Goal: Communication & Community: Answer question/provide support

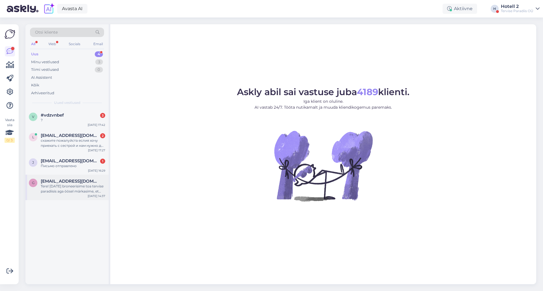
click at [70, 188] on div "Tere! [DATE] broneerisime toa tervise paradiisis aga öösel märkasime, et meie b…" at bounding box center [73, 189] width 64 height 10
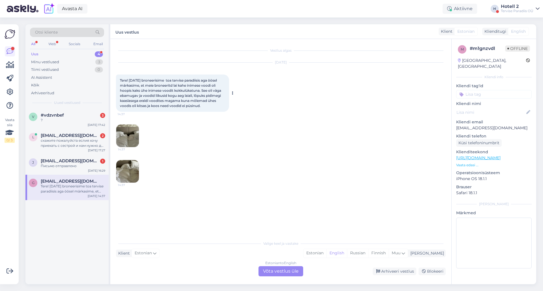
click at [207, 106] on div "Tere! [DATE] broneerisime toa tervise paradiisis aga öösel märkasime, et meie b…" at bounding box center [172, 93] width 113 height 37
click at [132, 137] on img at bounding box center [127, 136] width 23 height 23
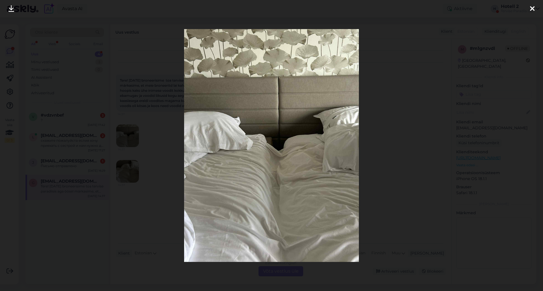
click at [531, 7] on icon at bounding box center [532, 8] width 5 height 7
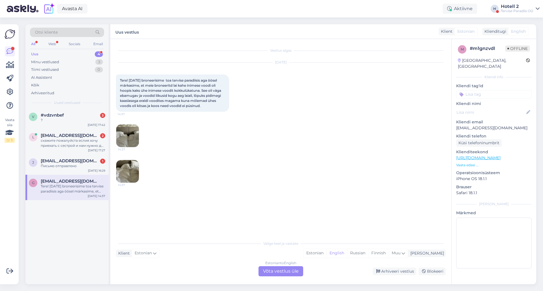
click at [128, 171] on img at bounding box center [127, 171] width 23 height 23
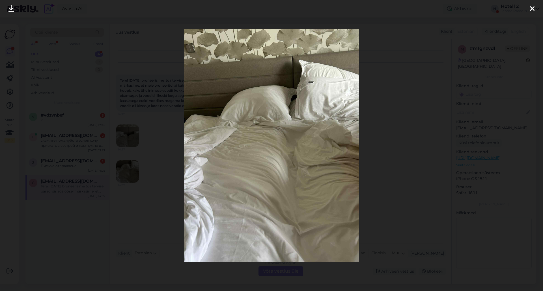
click at [533, 8] on icon at bounding box center [532, 8] width 5 height 7
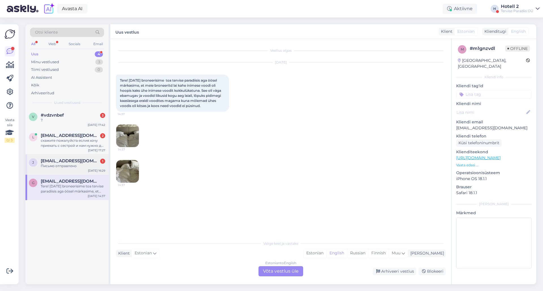
click at [69, 167] on div "Письмо отправлено" at bounding box center [73, 166] width 64 height 5
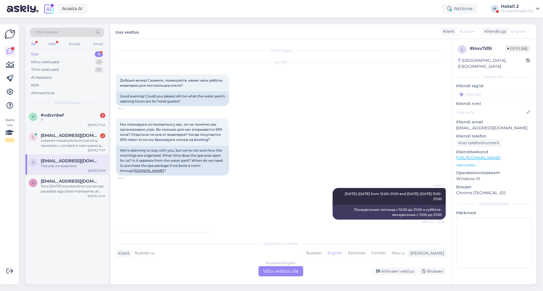
scroll to position [1452, 0]
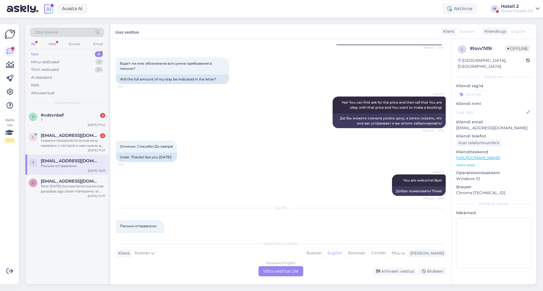
click at [276, 270] on div "Russian to English Võta vestlus üle" at bounding box center [280, 272] width 45 height 10
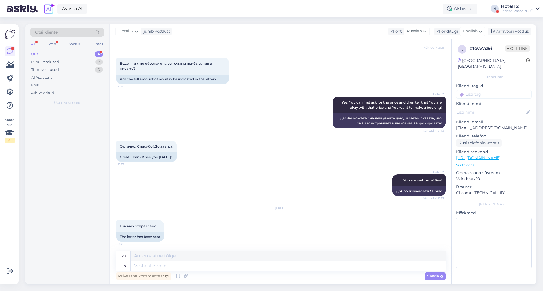
scroll to position [1438, 0]
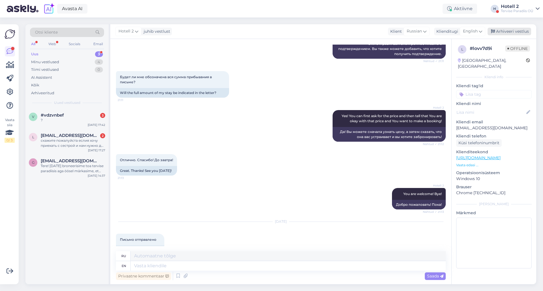
click at [498, 31] on div "Arhiveeri vestlus" at bounding box center [509, 32] width 44 height 8
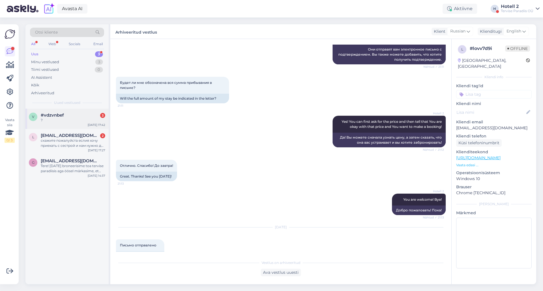
click at [44, 116] on span "#vdzvnbef" at bounding box center [52, 115] width 23 height 5
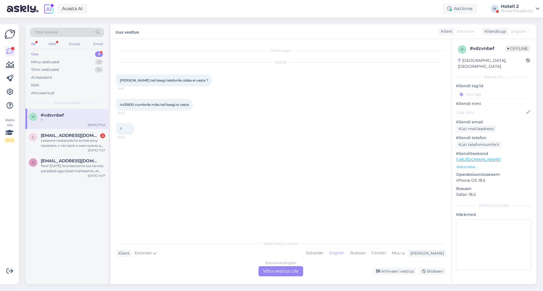
click at [284, 271] on div "Estonian to English Võta vestlus üle" at bounding box center [280, 272] width 45 height 10
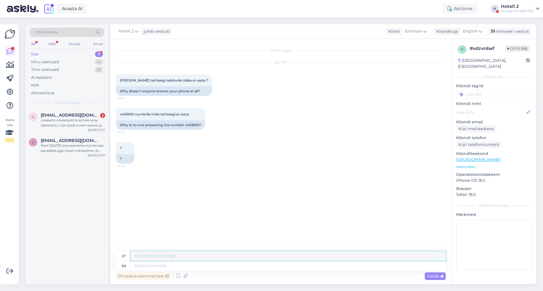
click at [160, 257] on textarea at bounding box center [288, 257] width 315 height 10
type textarea "Kuna on hetkel rahvast palju siis ei saa ka [PERSON_NAME] telefonile vastata. P…"
click at [432, 277] on span "Saada" at bounding box center [435, 276] width 16 height 5
click at [445, 277] on div "Saada" at bounding box center [435, 277] width 21 height 8
drag, startPoint x: 335, startPoint y: 254, endPoint x: 325, endPoint y: 259, distance: 11.3
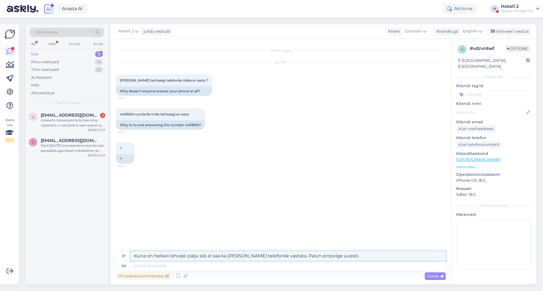
click at [335, 254] on textarea "Kuna on hetkel rahvast palju siis ei saa ka [PERSON_NAME] telefonile vastata. P…" at bounding box center [288, 257] width 315 height 10
drag, startPoint x: 325, startPoint y: 259, endPoint x: 135, endPoint y: 258, distance: 190.3
click at [144, 257] on textarea "Kuna on hetkel rahvast palju siis ei saa ka [PERSON_NAME] telefonile vastata. P…" at bounding box center [288, 257] width 315 height 10
drag, startPoint x: 135, startPoint y: 258, endPoint x: 321, endPoint y: 253, distance: 186.7
click at [319, 253] on textarea "Kuna on hetkel rahvast palju siis ei saa ka [PERSON_NAME] telefonile vastata. P…" at bounding box center [288, 257] width 315 height 10
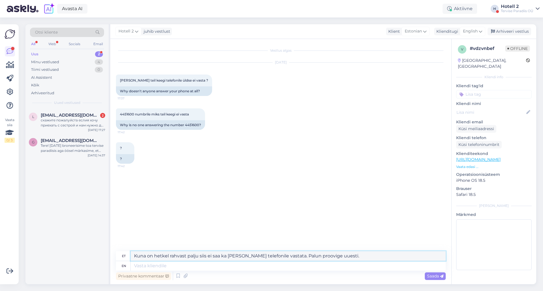
click at [343, 253] on textarea "Kuna on hetkel rahvast palju siis ei saa ka [PERSON_NAME] telefonile vastata. P…" at bounding box center [288, 257] width 315 height 10
drag, startPoint x: 342, startPoint y: 255, endPoint x: 134, endPoint y: 258, distance: 207.2
click at [134, 258] on textarea "Kuna on hetkel rahvast palju siis ei saa ka [PERSON_NAME] telefonile vastata. P…" at bounding box center [288, 257] width 315 height 10
click at [473, 31] on span "English" at bounding box center [470, 31] width 15 height 6
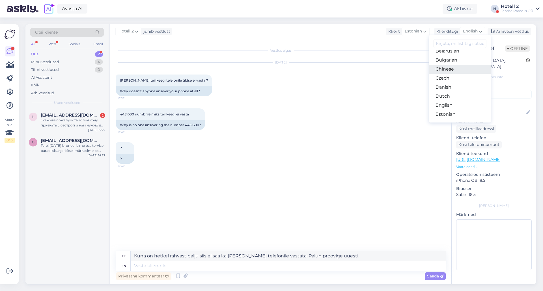
scroll to position [28, 0]
click at [453, 99] on link "Estonian" at bounding box center [460, 100] width 62 height 9
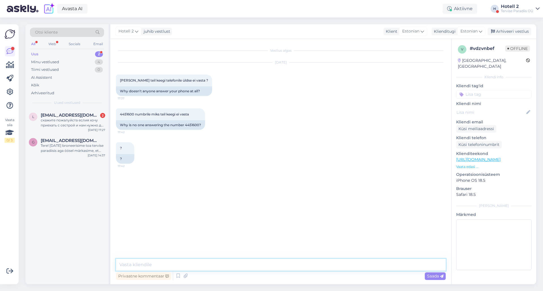
click at [161, 266] on textarea at bounding box center [281, 265] width 330 height 12
paste textarea "Kuna on hetkel rahvast palju siis ei saa ka [PERSON_NAME] telefonile vastata. P…"
type textarea "Kuna on hetkel rahvast palju siis ei saa ka [PERSON_NAME] telefonile vastata. P…"
click at [431, 277] on span "Saada" at bounding box center [435, 276] width 16 height 5
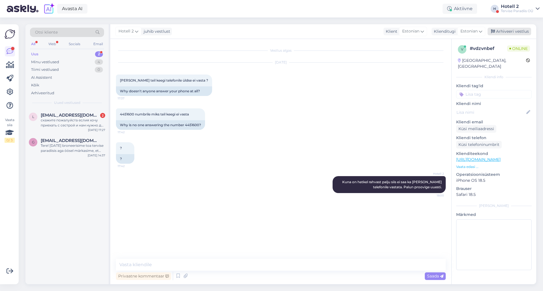
click at [497, 31] on div "Arhiveeri vestlus" at bounding box center [509, 32] width 44 height 8
click at [57, 122] on div "скажите пожалуйста еслия хочу приехать с сестрой и нам нужно два номера 1+1ребе…" at bounding box center [73, 123] width 64 height 10
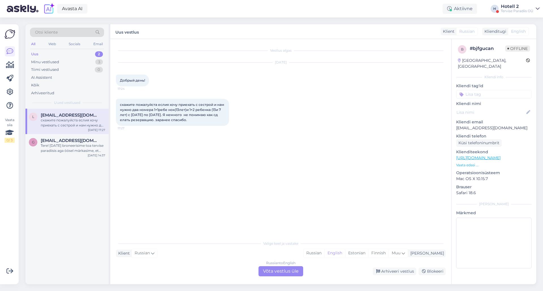
click at [288, 272] on div "Russian to English Võta vestlus üle" at bounding box center [280, 272] width 45 height 10
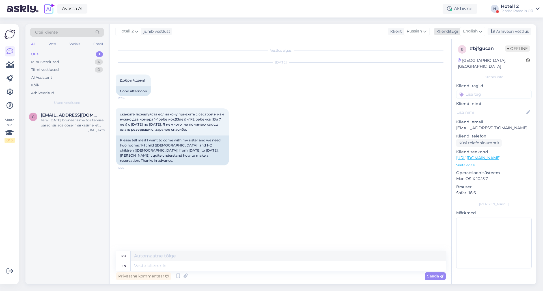
click at [470, 28] on span "English" at bounding box center [470, 31] width 15 height 6
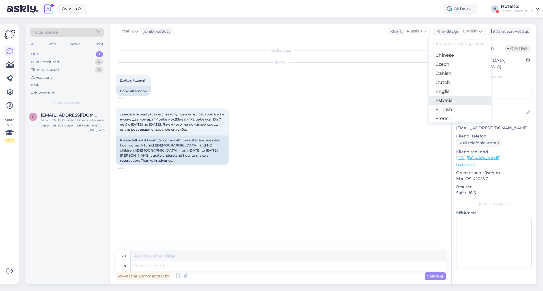
click at [466, 99] on link "Estonian" at bounding box center [460, 100] width 62 height 9
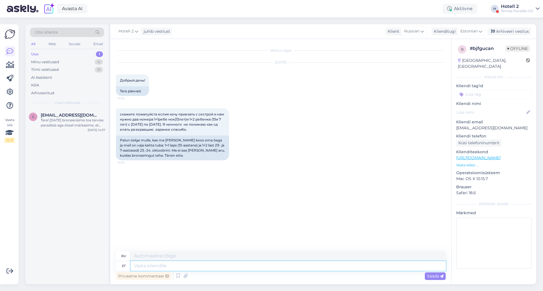
click at [165, 266] on textarea at bounding box center [288, 267] width 315 height 10
click at [472, 29] on span "Estonian" at bounding box center [468, 31] width 17 height 6
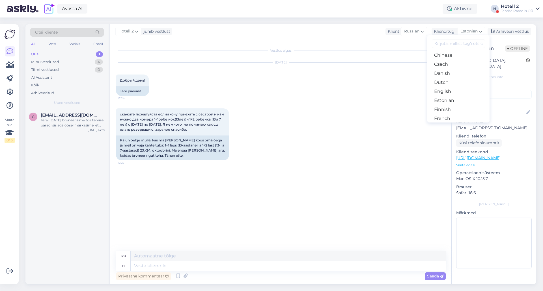
drag, startPoint x: 318, startPoint y: 215, endPoint x: 311, endPoint y: 217, distance: 7.3
click at [318, 215] on div "Vestlus algas [DATE] Добрый день! 17:24 Tere päevast скажите пожалуйста еслия х…" at bounding box center [283, 146] width 335 height 202
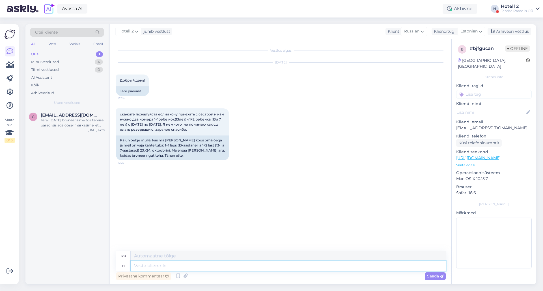
click at [168, 266] on textarea at bounding box center [288, 267] width 315 height 10
type textarea "Tere"
type textarea "Привет"
type textarea "Tere päev"
type textarea "Добрый день"
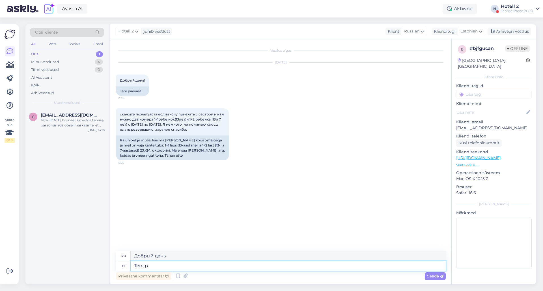
type textarea "Tere"
type textarea "Привет"
type textarea "Tere õhtust!"
type textarea "Добрый вечер!"
type textarea "Tere õhtust! [GEOGRAPHIC_DATA]"
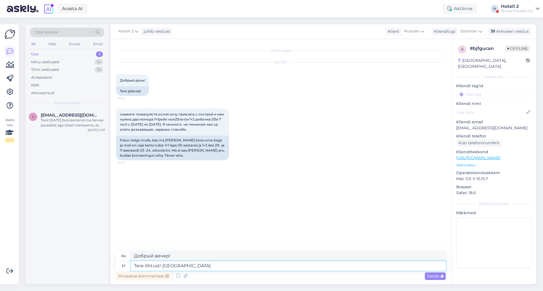
type textarea "Добрый вечер! Болота"
type textarea "Tere õhtust! [GEOGRAPHIC_DATA]"
type textarea "Добрый вечер! Дешевле."
type textarea "Tere õhtust! Soodsam v"
type textarea "Добрый вечер! Цена ниже."
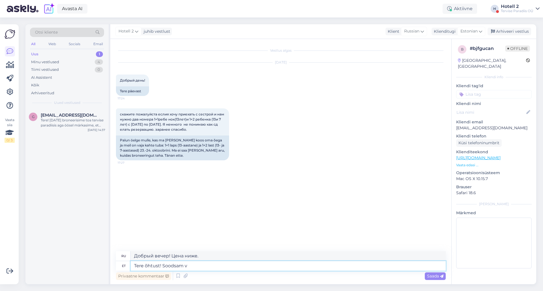
type textarea "Tere õhtust! [GEOGRAPHIC_DATA]"
type textarea "Добрый вечер! Дешевле."
type textarea "Tere õhtust! Soodsam viis o"
type textarea "Добрый вечер! Более дешевый способ"
type textarea "Tere õhtust! Soodsam viis on b"
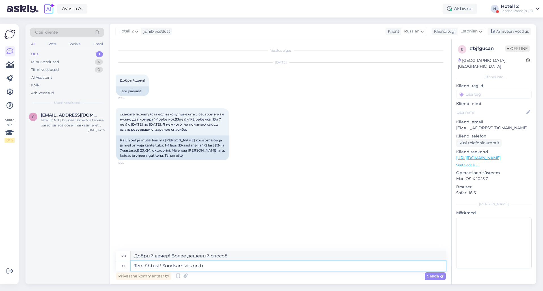
type textarea "Добрый вечер! Дешевле всего"
type textarea "Tere õhtust! Soodsam viis on broneerida me"
type textarea "Добрый вечер! Дешевле всего забронировать."
type textarea "Tere õhtust! Soodsam viis on broneerida meie ko"
type textarea "Добрый вечер! Дешевле всего забронировать у нас."
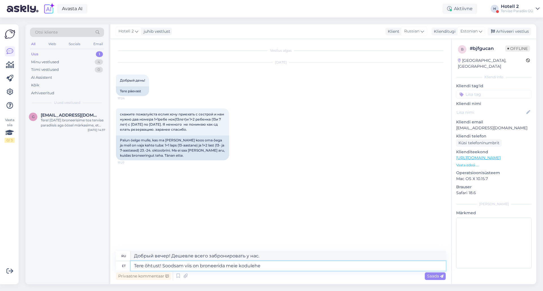
type textarea "Tere õhtust! Soodsam viis on broneerida meie kodulehe k"
type textarea "Добрый вечер! Дешевле всего забронировать на нашем сайте."
type textarea "Tere õhtust! Soodsam viis on broneerida meie kodulehe kaudu, o"
type textarea "Добрый вечер! Дешевле всего забронировать через наш сайт."
type textarea "Tere õhtust! Soodsam viis on broneerida meie kodulehe kaudu, online"
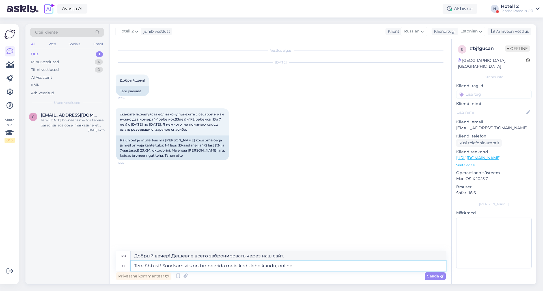
type textarea "Добрый вечер! Более дешёвый способ — забронировать онлайн на нашем сайте."
type textarea "Tere õhtust! Soodsam viis on broneerida meie kodulehe kaudu, online broneeringut"
type textarea "Добрый вечер! Более дешёвый способ — забронировать через наш сайт, онлайн-брони…"
type textarea "Tere õhtust! Soodsam viis on broneerida meie kodulehe kaudu, online broneeringu…"
type textarea "Добрый вечер! Более доступный способ — забронировать через наш сайт, сделав онл…"
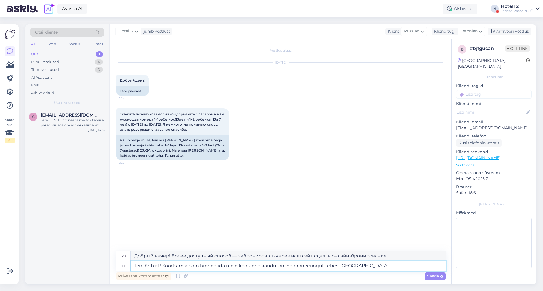
type textarea "Tere õhtust! Soodsam viis on broneerida meie kodulehe kaudu, online broneeringu…"
type textarea "Добрый вечер! Более дешёвый способ — забронировать через наш сайт, сделав онлай…"
type textarea "Tere õhtust! Soodsam viis on broneerida meie kodulehe kaudu, online broneeringu…"
type textarea "Добрый вечер! Дешевле всего забронировать через наш сайт, сделав онлайн-брониро…"
type textarea "Tere õhtust! Soodsam viis on broneerida meie kodulehe kaudu, online broneeringu…"
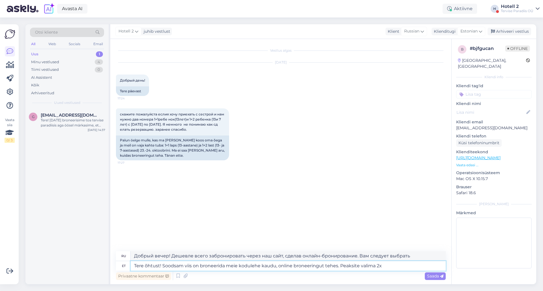
type textarea "Добрый вечер! Дешевле всего забронировать онлайн на нашем сайте. Вам следует вы…"
type textarea "Tere õhtust! Soodsam viis on broneerida meie kodulehe kaudu, online broneeringu…"
type textarea "Добрый вечер! Дешевле всего забронировать онлайн на нашем сайте. Вам следует вы…"
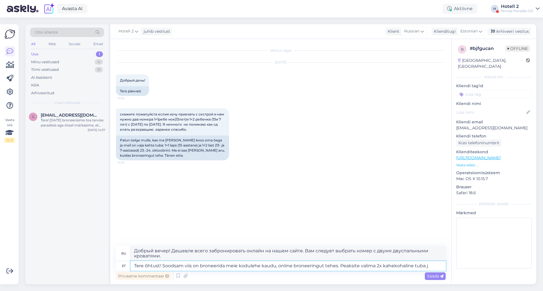
type textarea "Tere õhtust! Soodsam viis on broneerida meie kodulehe kaudu, online broneeringu…"
type textarea "Добрый вечер! Дешевле всего забронировать онлайн на нашем сайте. Рекомендуем вы…"
type textarea "Tere õhtust! Soodsam viis on broneerida meie kodulehe kaudu, online broneeringu…"
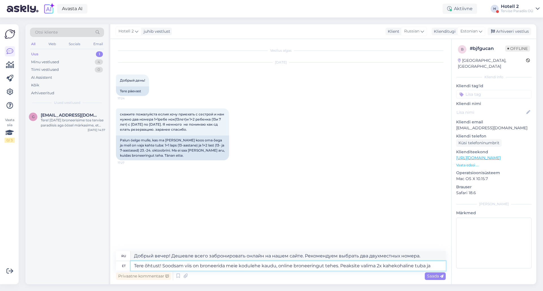
type textarea "Добрый вечер! Дешевле всего забронировать онлайн на нашем сайте. Вам следует вы…"
type textarea "Tere õhtust! Soodsam viis on broneerida meie kodulehe kaudu, online broneeringu…"
type textarea "Добрый вечер! Дешевле всего забронировать онлайн на нашем сайте. Вам следует вы…"
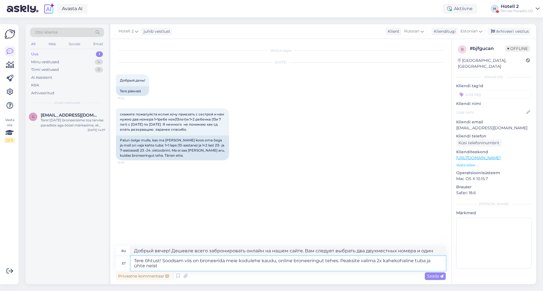
type textarea "Tere õhtust! Soodsam viis on broneerida meie kodulehe kaudu, online broneeringu…"
type textarea "Добрый вечер! Дешевле всего забронировать онлайн на нашем сайте. Вам следует вы…"
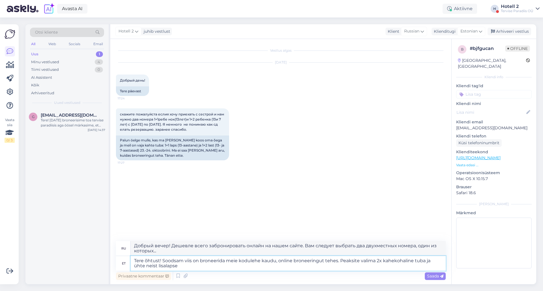
type textarea "Tere õhtust! Soodsam viis on broneerida meie kodulehe kaudu, online broneeringu…"
type textarea "Добрый вечер! Дешевле всего забронировать онлайн на нашем сайте. Вам следует вы…"
type textarea "Tere õhtust! Soodsam viis on broneerida meie kodulehe kaudu, online broneeringu…"
type textarea "Добрый вечер! Дешевле всего забронировать онлайн на нашем сайте. Вам нужно выбр…"
type textarea "Tere õhtust! Soodsam viis on broneerida meie kodulehe kaudu, online broneeringu…"
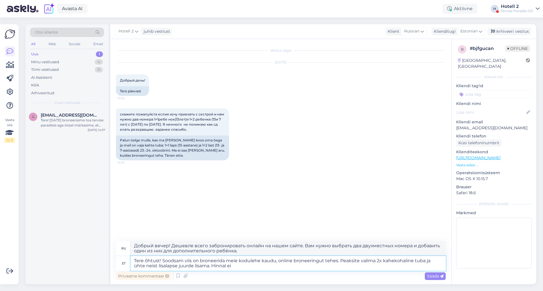
type textarea "Добрый вечер! Более дешёвый способ — забронировать номер онлайн на нашем сайте.…"
type textarea "Tere õhtust! Soodsam viis on broneerida meie kodulehe kaudu, online broneeringu…"
type textarea "Добрый вечер! Дешевле всего забронировать онлайн на нашем сайте. Вам нужно выбр…"
type textarea "Tere õhtust! Soodsam viis on broneerida meie kodulehe kaudu, online broneeringu…"
type textarea "Добрый вечер! Дешевле всего забронировать онлайн на нашем сайте. Вам нужно выбр…"
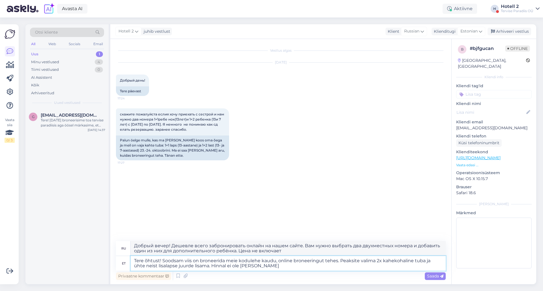
type textarea "Tere õhtust! Soodsam viis on broneerida meie kodulehe kaudu, online broneeringu…"
type textarea "Добрый вечер! Дешевле всего забронировать онлайн на нашем сайте. Вам нужно выбр…"
type textarea "Tere õhtust! Soodsam viis on broneerida meie kodulehe kaudu, online broneeringu…"
type textarea "Добрый вечер! Дешевле всего забронировать онлайн на нашем сайте. Вам нужно выбр…"
type textarea "Tere õhtust! Soodsam viis on broneerida meie kodulehe kaudu, online broneeringu…"
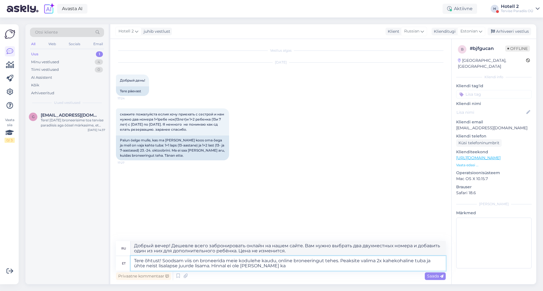
type textarea "Добрый вечер! Дешевле всего забронировать онлайн на нашем сайте. Вам нужно выбр…"
type textarea "Tere õhtust! Soodsam viis on broneerida meie kodulehe kaudu, online broneeringu…"
type textarea "Добрый вечер! Дешевле всего забронировать онлайн на нашем сайте. Вам нужно выбр…"
type textarea "Tere õhtust! Soodsam viis on broneerida meie kodulehe kaudu, online broneeringu…"
type textarea "Добрый вечер! Дешевле всего забронировать онлайн на нашем сайте. Вам нужно выбр…"
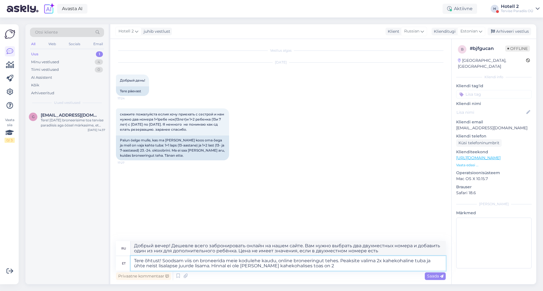
type textarea "Tere õhtust! Soodsam viis on broneerida meie kodulehe kaudu, online broneeringu…"
type textarea "Добрый вечер! Дешевле забронировать онлайн на нашем сайте. Вам нужно выбрать дв…"
type textarea "Tere õhtust! Soodsam viis on broneerida meie kodulehe kaudu, online broneeringu…"
type textarea "Добрый вечер! Дешевле всего забронировать номер через наш сайт, онлайн. Вам нуж…"
type textarea "Tere õhtust! Soodsam viis on broneerida meie kodulehe kaudu, online broneeringu…"
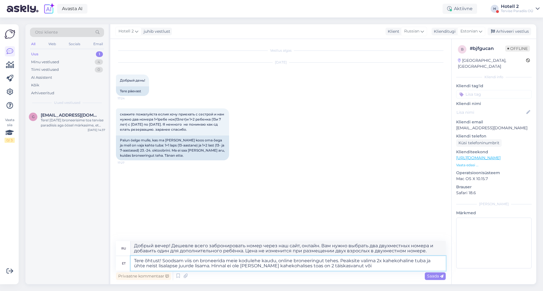
type textarea "Добрый вечер! Дешевле всего забронировать онлайн на нашем сайте. Вам нужно выбр…"
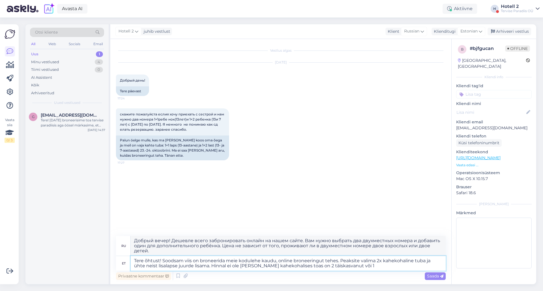
type textarea "Tere õhtust! Soodsam viis on broneerida meie kodulehe kaudu, online broneeringu…"
type textarea "Добрый вечер! Дешевле забронировать номер через наш сайт, сделав онлайн-брониро…"
type textarea "Tere õhtust! Soodsam viis on broneerida meie kodulehe kaudu, online broneeringu…"
type textarea "Добрый вечер! Дешевле забронировать онлайн на нашем сайте. Вам нужно выбрать дв…"
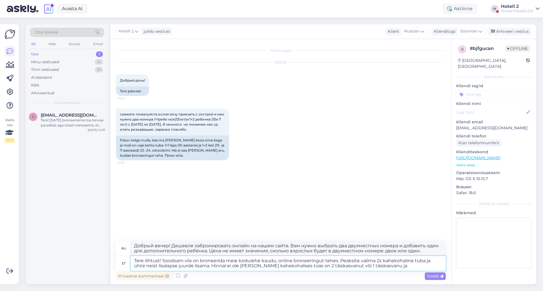
type textarea "Tere õhtust! Soodsam viis on broneerida meie kodulehe kaudu, online broneeringu…"
type textarea "Добрый вечер! Дешевле всего забронировать номер через наш сайт, сделав онлайн-б…"
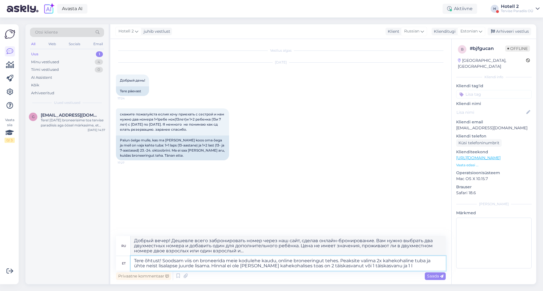
type textarea "Tere õhtust! Soodsam viis on broneerida meie kodulehe kaudu, online broneeringu…"
type textarea "Добрый вечер! Дешевле всего забронировать номер через наш сайт, сделав онлайн-б…"
type textarea "Tere õhtust! Soodsam viis on broneerida meie kodulehe kaudu, online broneeringu…"
type textarea "Добрый вечер! Дешевле забронировать номер через наш сайт, сделав онлайн-брониро…"
type textarea "Tere õhtust! Soodsam viis on broneerida meie kodulehe kaudu, online broneeringu…"
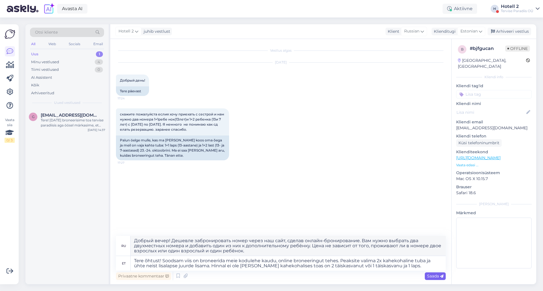
click at [434, 276] on span "Saada" at bounding box center [435, 276] width 16 height 5
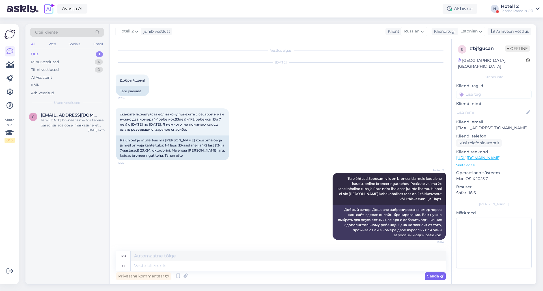
scroll to position [0, 0]
click at [172, 265] on textarea at bounding box center [288, 267] width 315 height 10
type textarea "Teine"
type textarea "Ты"
type textarea "Teine"
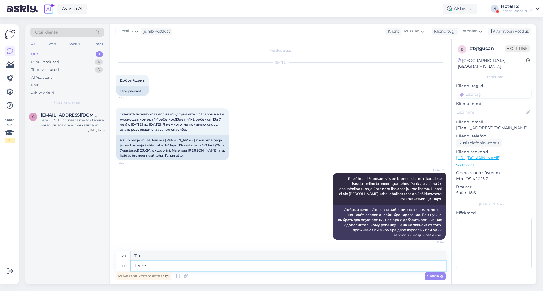
type textarea "Второй"
type textarea "Teine vari"
type textarea "Еще один"
type textarea "Teine variant"
type textarea "Второй вариант"
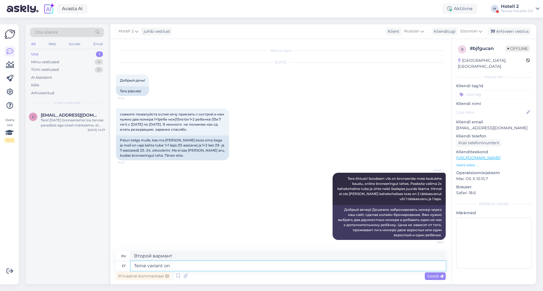
type textarea "Teine variant on"
type textarea "Второй вариант -"
type textarea "Teine variant on kirjutada m"
type textarea "Другой вариант — написать"
type textarea "Teine variant on kirjutada meuie"
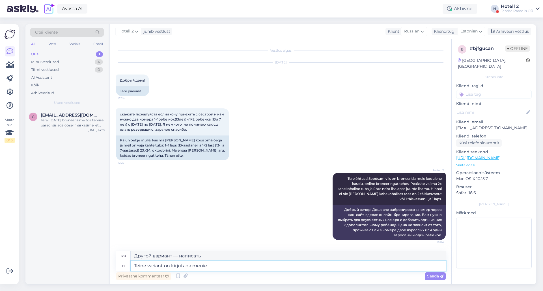
type textarea "Другой вариант — написать meuie"
type textarea "Teine variant on kirjutada meie m"
type textarea "Другой вариант — написать наше"
type textarea "Teine variant on kirjutada meie müügiosakonda sa"
type textarea "Другой вариант — написать в наш отдел продаж."
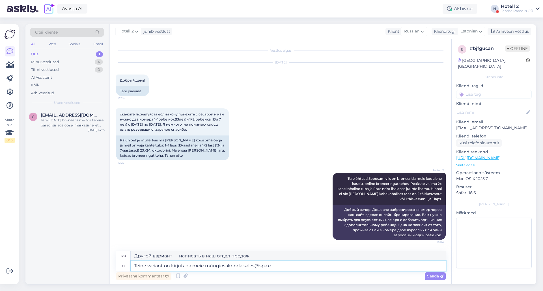
type textarea "Teine variant on kirjutada meie müügiosakonda [EMAIL_ADDRESS][DOMAIN_NAME]"
type textarea "Другой вариант — написать в наш отдел продаж [EMAIL_ADDRESS][DOMAIN_NAME]"
type textarea "Teine variant on kirjutada meie müügiosakonda [EMAIL_ADDRESS][DOMAIN_NAME]"
click at [433, 276] on span "Saada" at bounding box center [435, 276] width 16 height 5
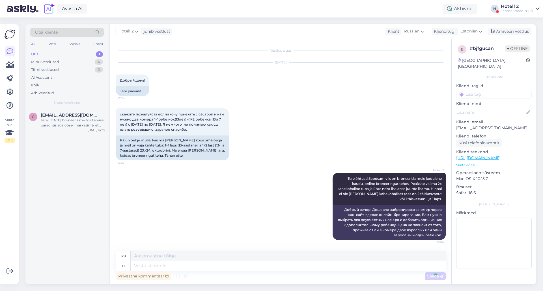
scroll to position [44, 0]
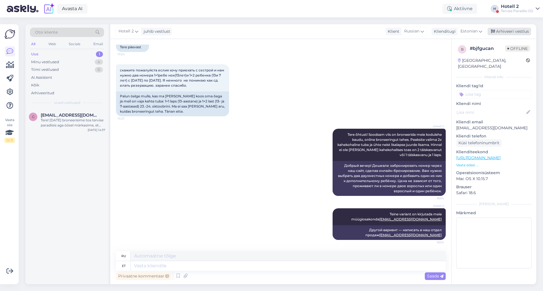
click at [507, 30] on div "Arhiveeri vestlus" at bounding box center [509, 32] width 44 height 8
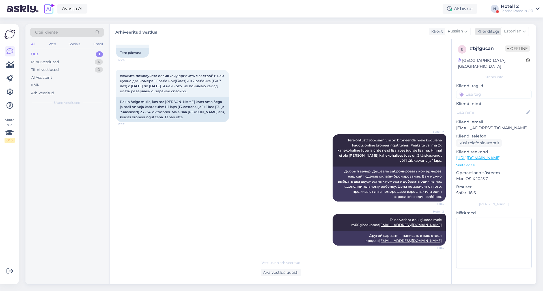
scroll to position [38, 0]
click at [72, 116] on span "[EMAIL_ADDRESS][DOMAIN_NAME]" at bounding box center [70, 115] width 59 height 5
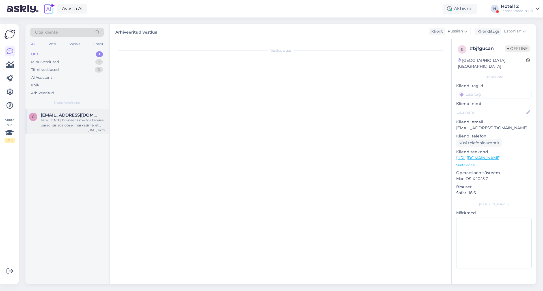
scroll to position [0, 0]
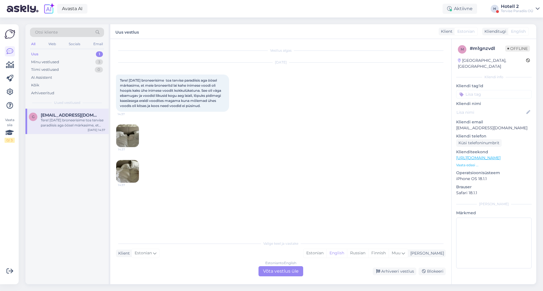
click at [289, 271] on div "Estonian to English Võta vestlus üle" at bounding box center [280, 272] width 45 height 10
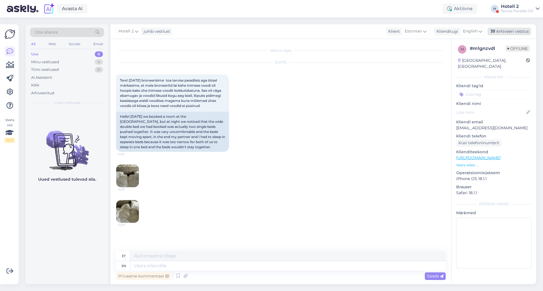
click at [510, 31] on div "Arhiveeri vestlus" at bounding box center [509, 32] width 44 height 8
